Goal: Task Accomplishment & Management: Manage account settings

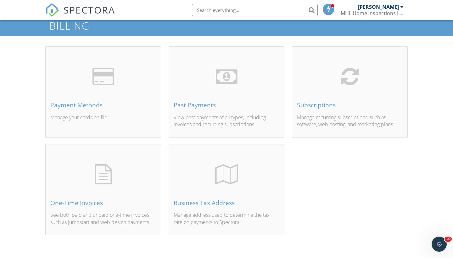
scroll to position [21, 0]
click at [210, 203] on div "Business Tax Address" at bounding box center [227, 203] width 106 height 7
click at [381, 9] on div "[PERSON_NAME]" at bounding box center [378, 7] width 41 height 6
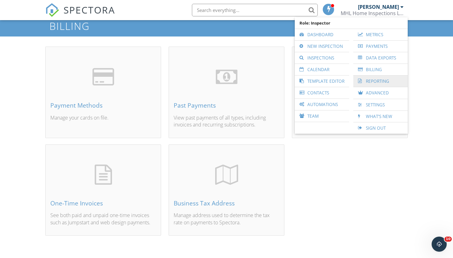
click at [372, 75] on link "Reporting" at bounding box center [380, 80] width 48 height 11
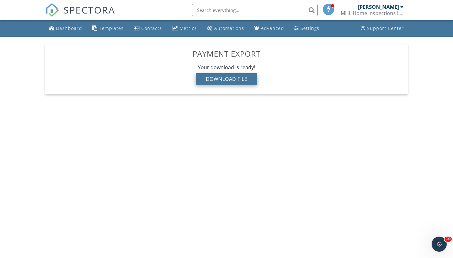
click at [231, 78] on div "Download File" at bounding box center [227, 78] width 62 height 11
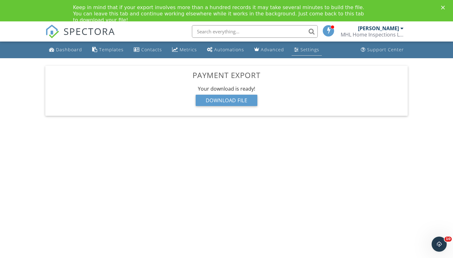
click at [309, 52] on div "Settings" at bounding box center [309, 50] width 19 height 6
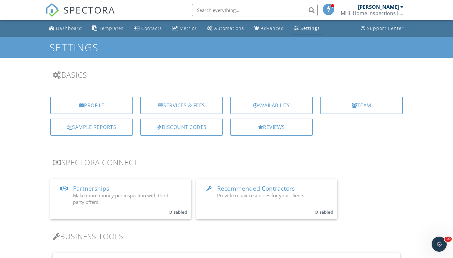
click at [376, 14] on div "MHL Home Inspections LLC" at bounding box center [372, 13] width 63 height 6
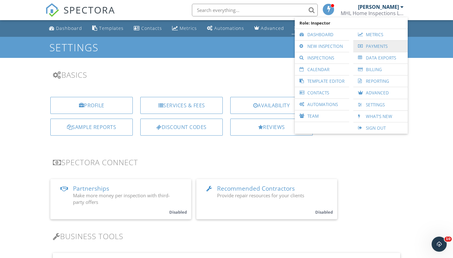
click at [373, 46] on link "Payments" at bounding box center [380, 46] width 48 height 11
